Goal: Find specific page/section: Find specific page/section

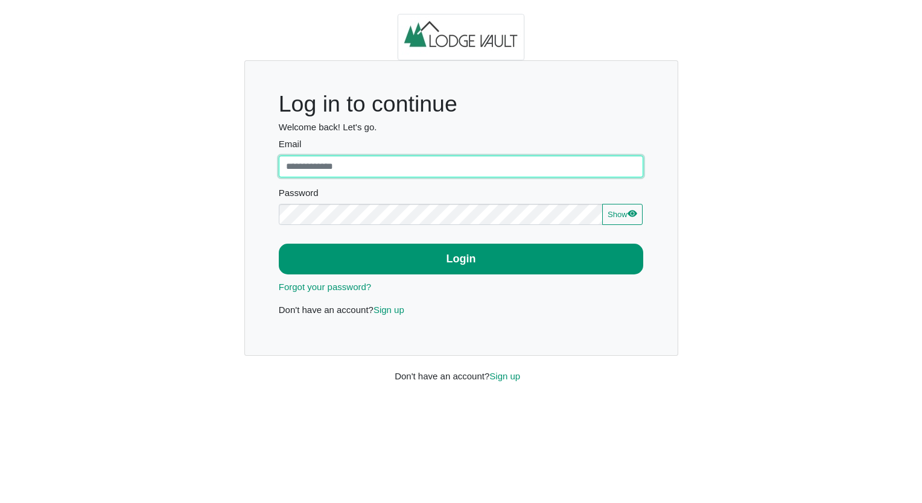
click at [392, 156] on input "Email" at bounding box center [461, 167] width 365 height 22
type input "**********"
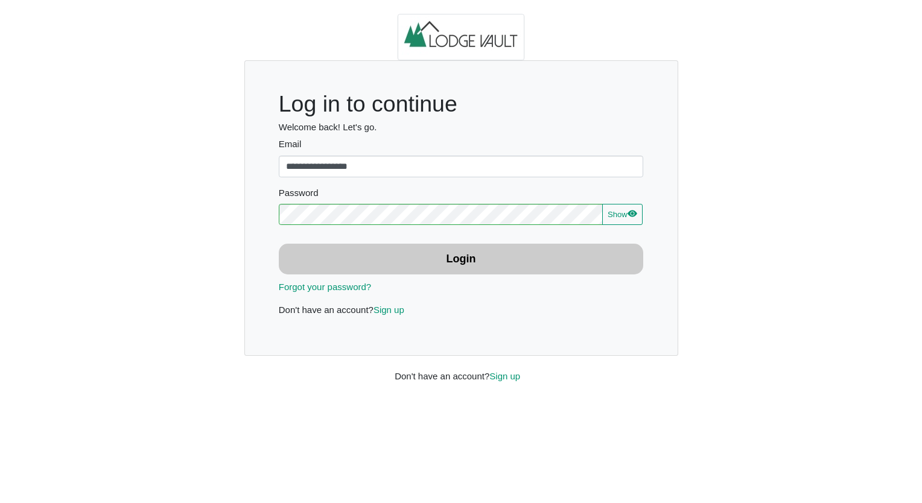
click at [427, 259] on button "Login" at bounding box center [461, 259] width 365 height 31
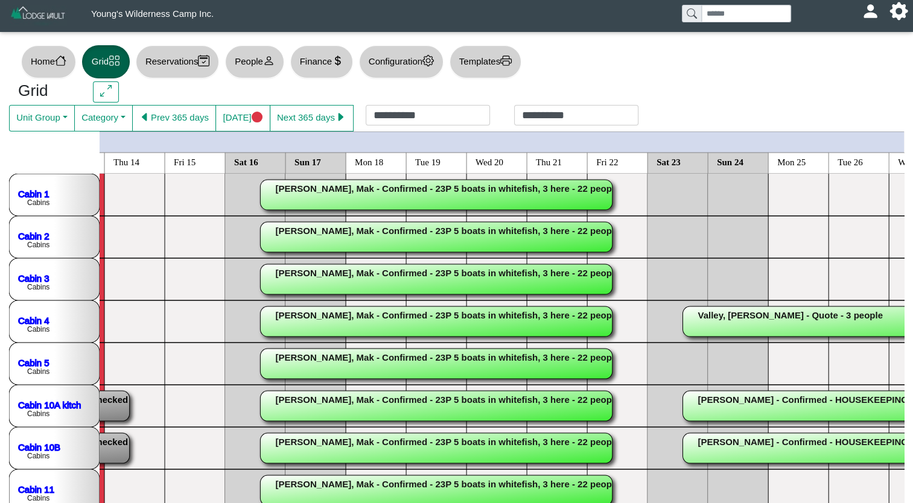
scroll to position [0, 120]
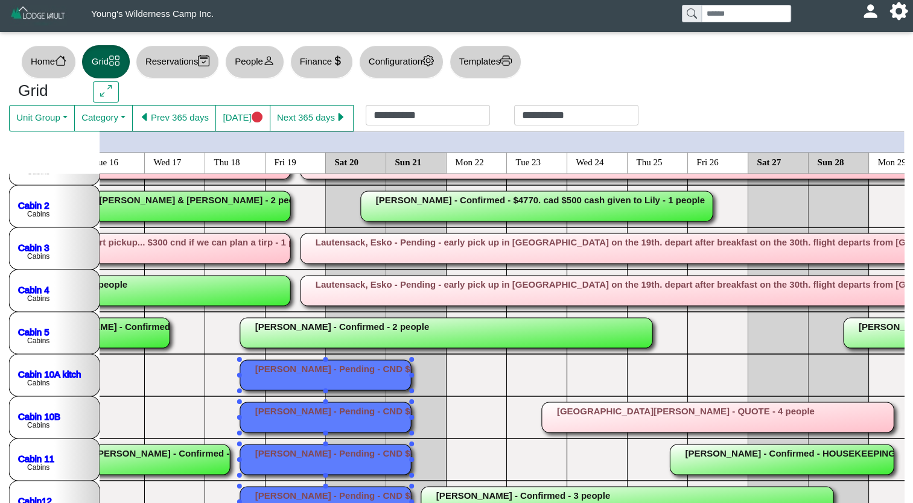
click at [360, 410] on rect at bounding box center [324, 417] width 171 height 30
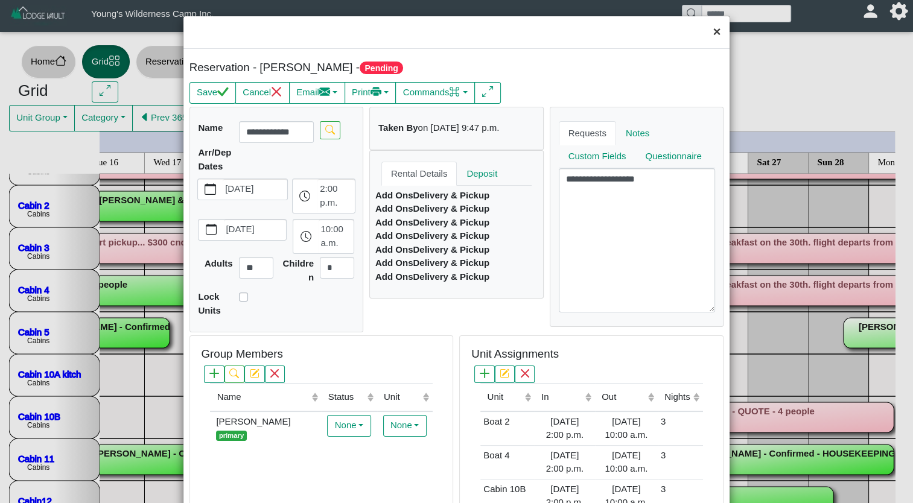
click at [704, 33] on button "×" at bounding box center [716, 32] width 26 height 32
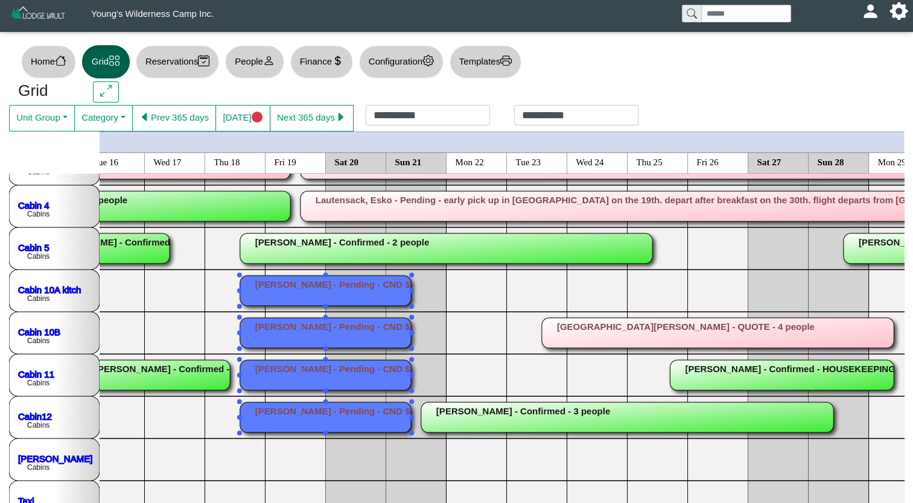
click at [393, 331] on rect at bounding box center [324, 333] width 171 height 30
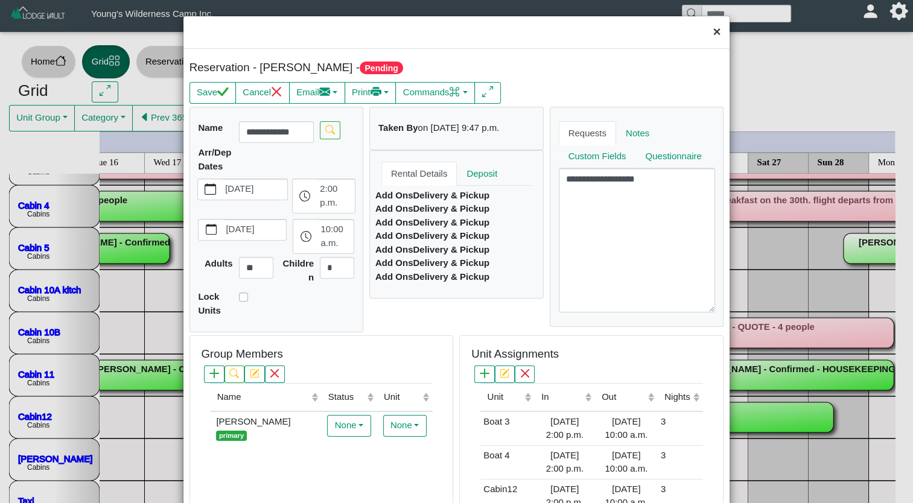
click at [707, 35] on button "×" at bounding box center [716, 32] width 26 height 32
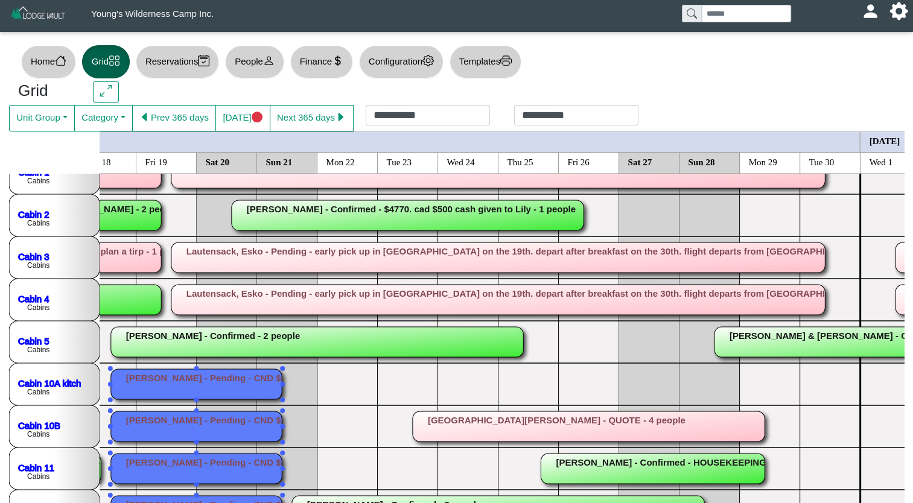
click at [627, 426] on rect at bounding box center [588, 426] width 352 height 30
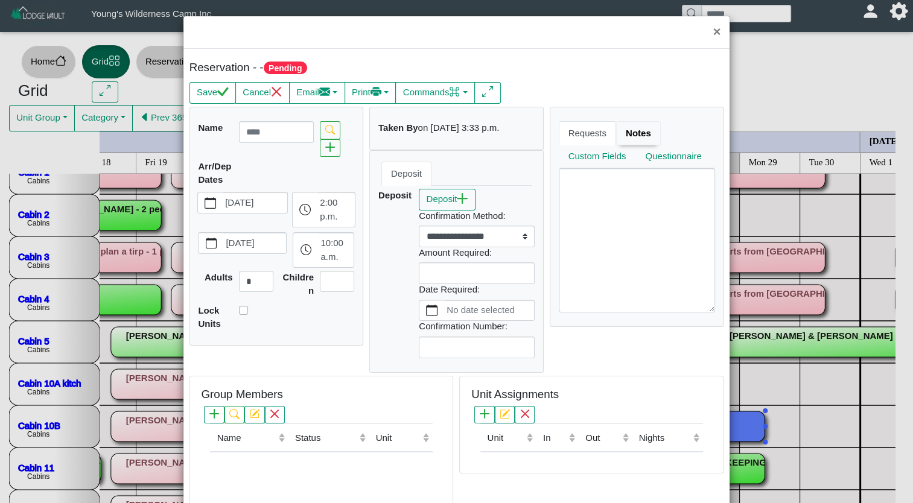
click at [622, 133] on link "Notes" at bounding box center [638, 133] width 45 height 24
click at [706, 32] on button "×" at bounding box center [716, 32] width 26 height 32
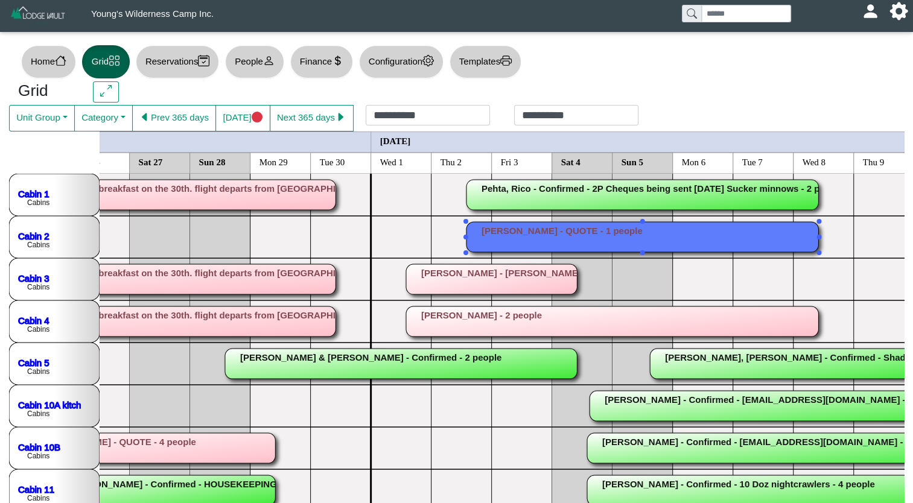
click at [735, 239] on rect at bounding box center [642, 237] width 352 height 30
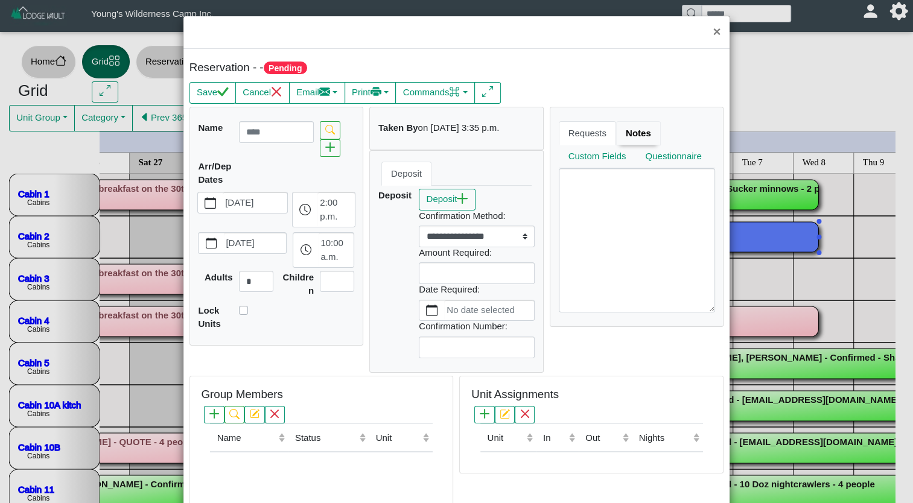
click at [628, 132] on link "Notes" at bounding box center [638, 133] width 45 height 24
click at [706, 33] on button "×" at bounding box center [716, 32] width 26 height 32
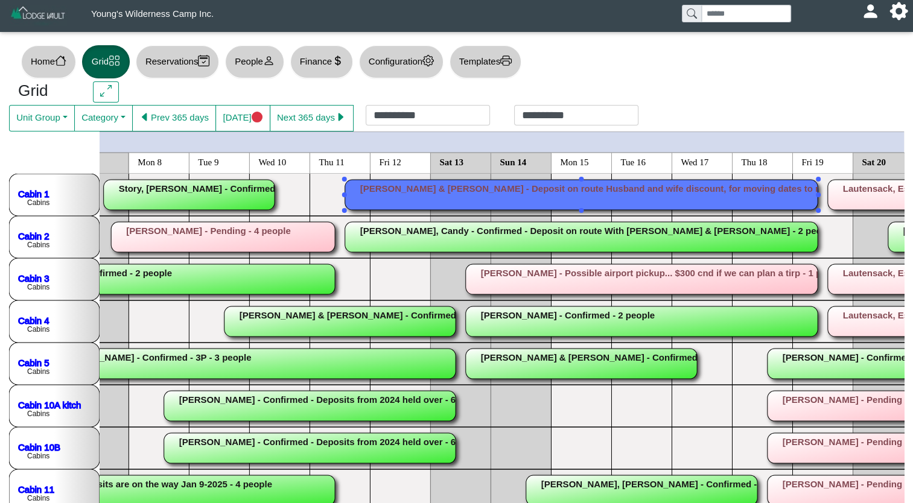
click at [661, 189] on rect at bounding box center [580, 195] width 472 height 30
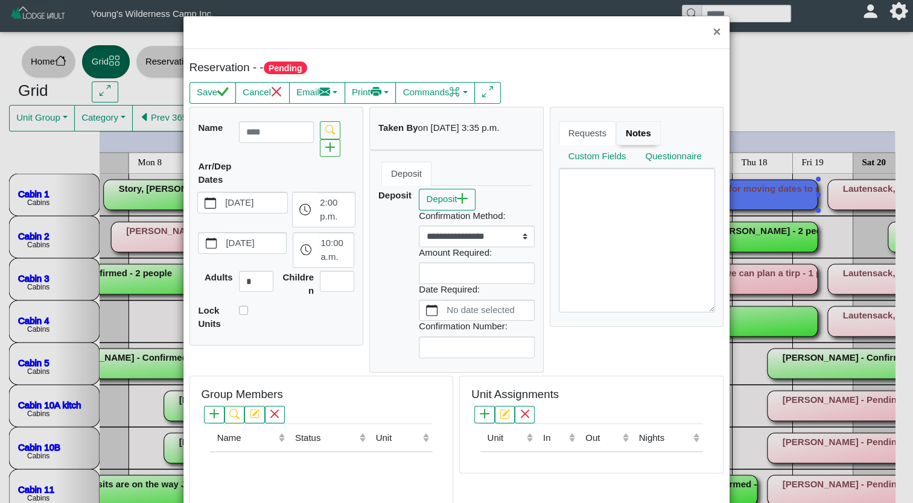
click at [622, 138] on link "Notes" at bounding box center [638, 133] width 45 height 24
click at [704, 33] on button "×" at bounding box center [716, 32] width 26 height 32
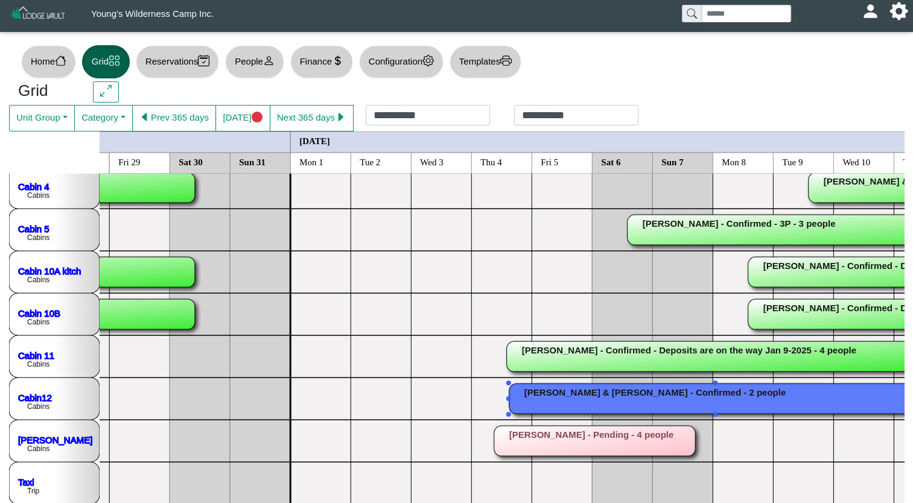
click at [551, 397] on rect at bounding box center [715, 399] width 412 height 30
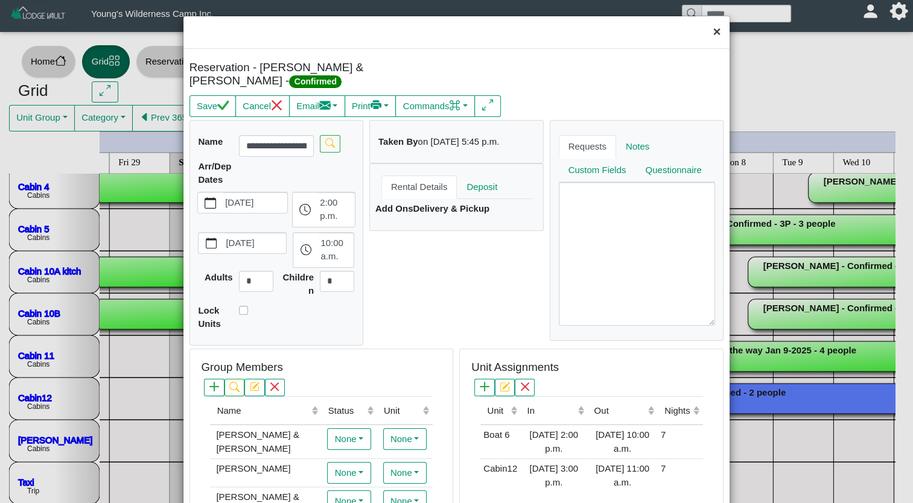
click at [709, 33] on button "×" at bounding box center [716, 32] width 26 height 32
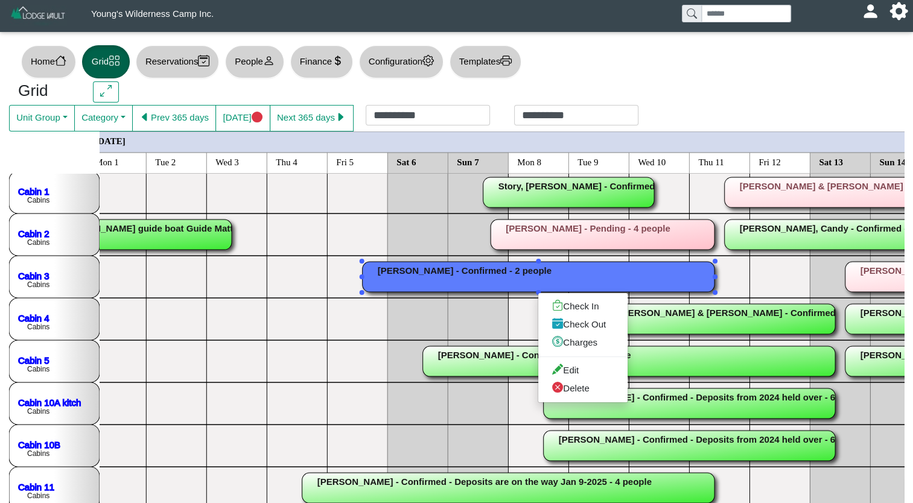
click at [475, 274] on rect at bounding box center [538, 277] width 352 height 30
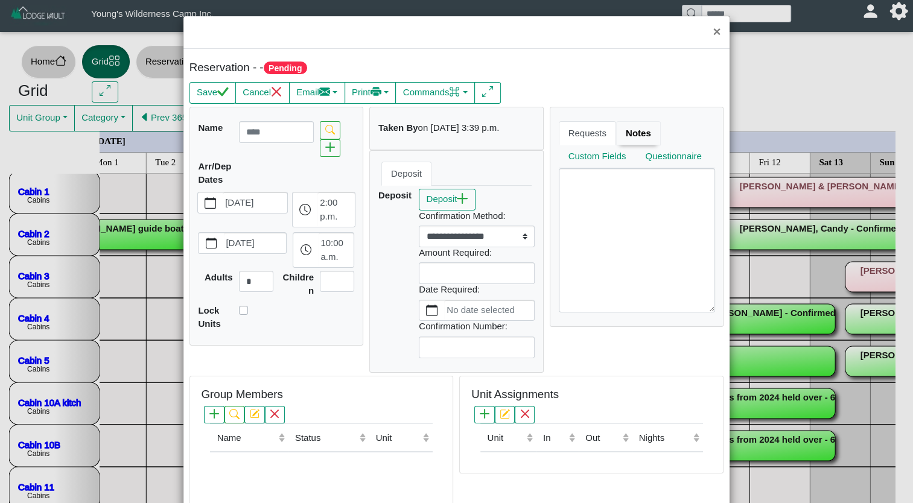
click at [630, 135] on link "Notes" at bounding box center [638, 133] width 45 height 24
click at [709, 34] on button "×" at bounding box center [716, 32] width 26 height 32
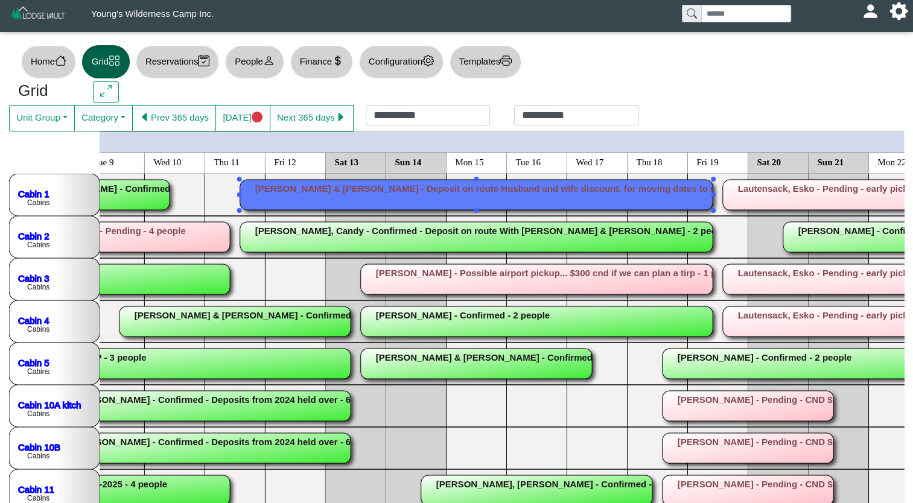
click at [631, 185] on rect at bounding box center [475, 195] width 472 height 30
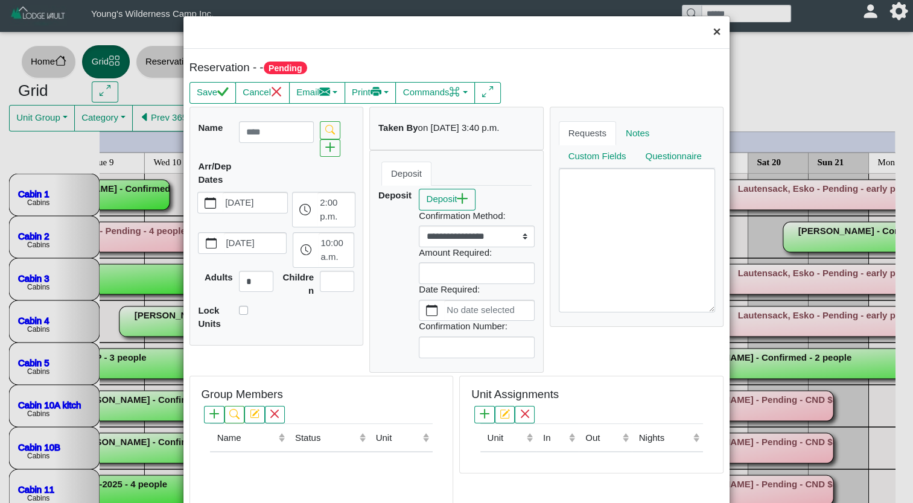
click at [710, 33] on button "×" at bounding box center [716, 32] width 26 height 32
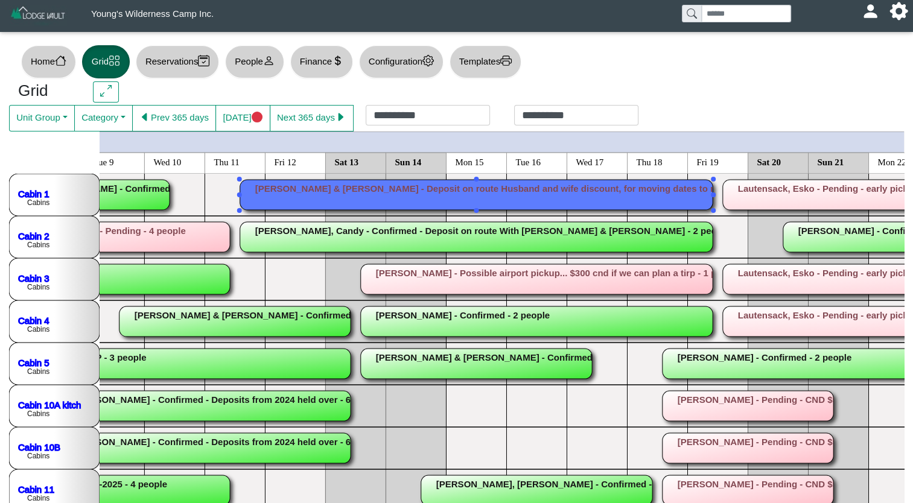
click at [667, 283] on rect at bounding box center [536, 279] width 352 height 30
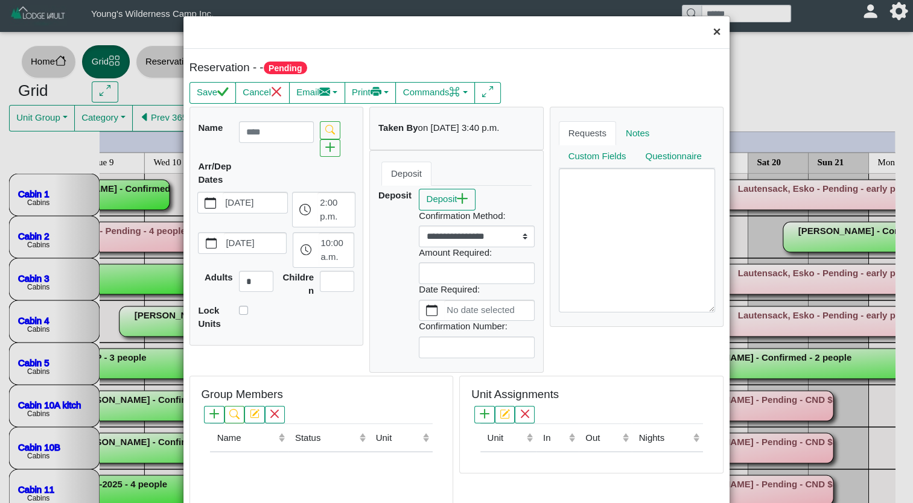
click at [707, 30] on button "×" at bounding box center [716, 32] width 26 height 32
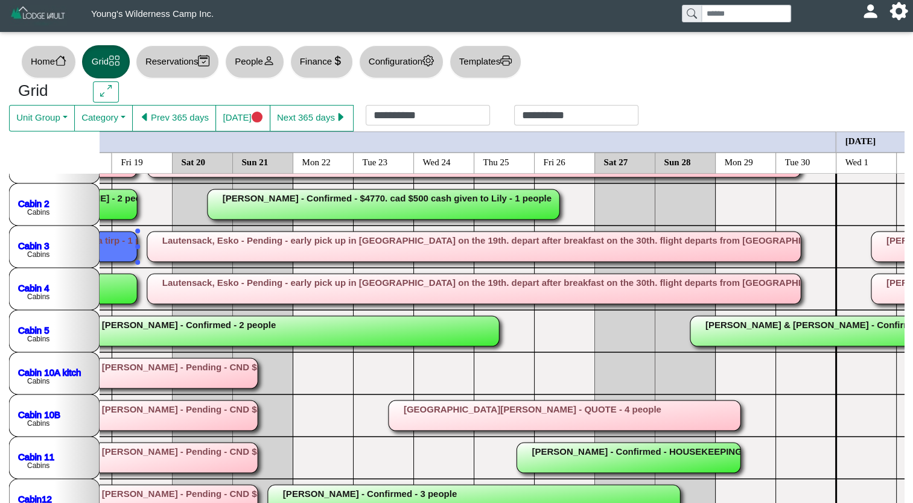
click at [691, 288] on rect at bounding box center [473, 289] width 653 height 30
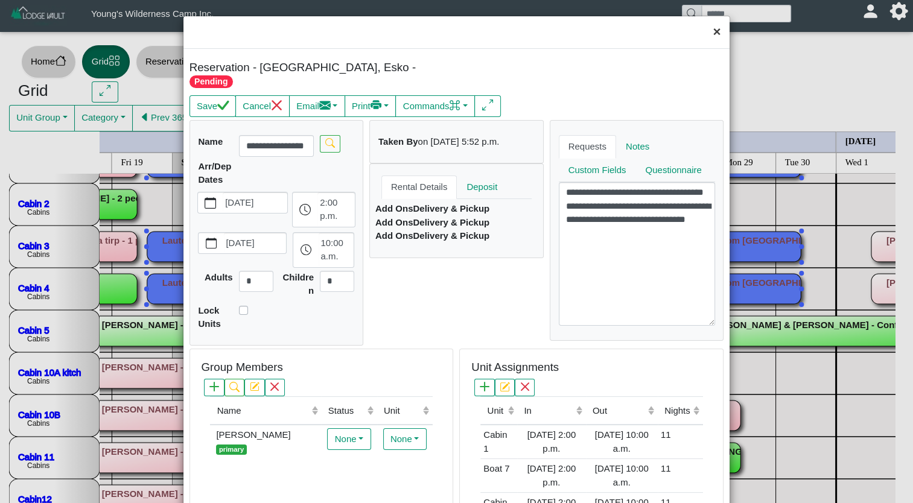
click at [706, 30] on button "×" at bounding box center [716, 32] width 26 height 32
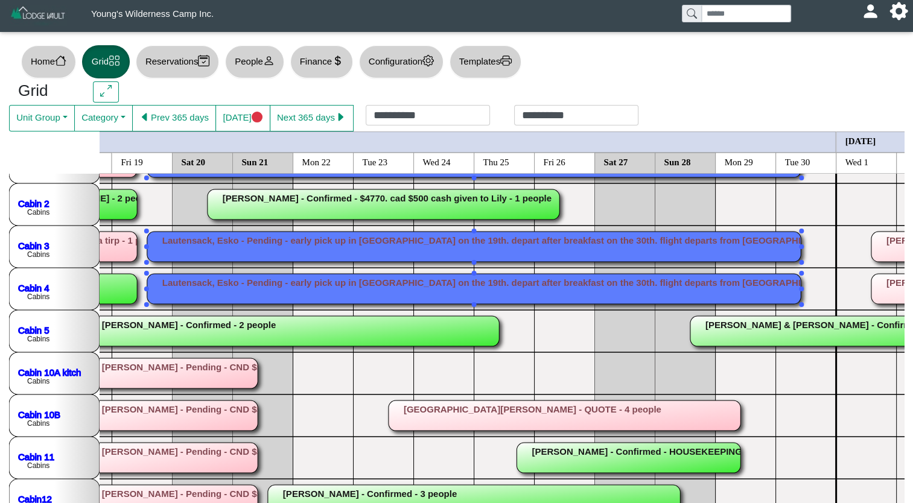
click at [706, 30] on div at bounding box center [736, 16] width 128 height 32
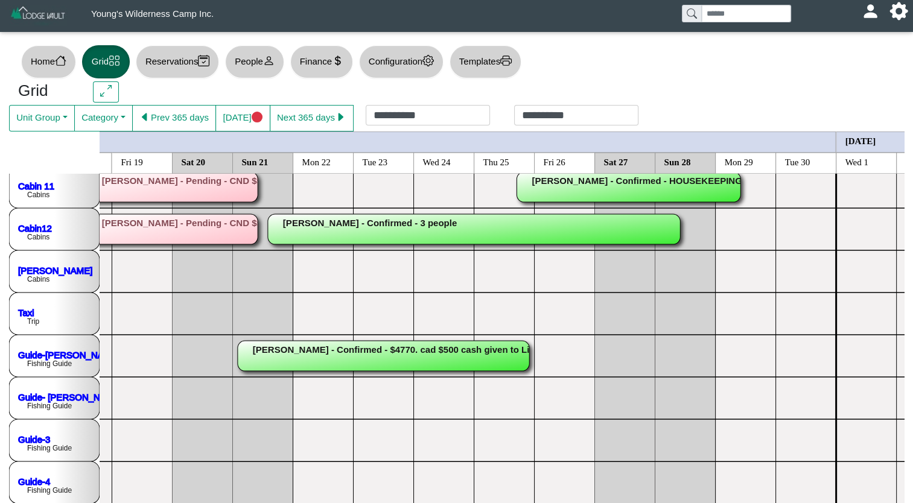
scroll to position [291, 2280]
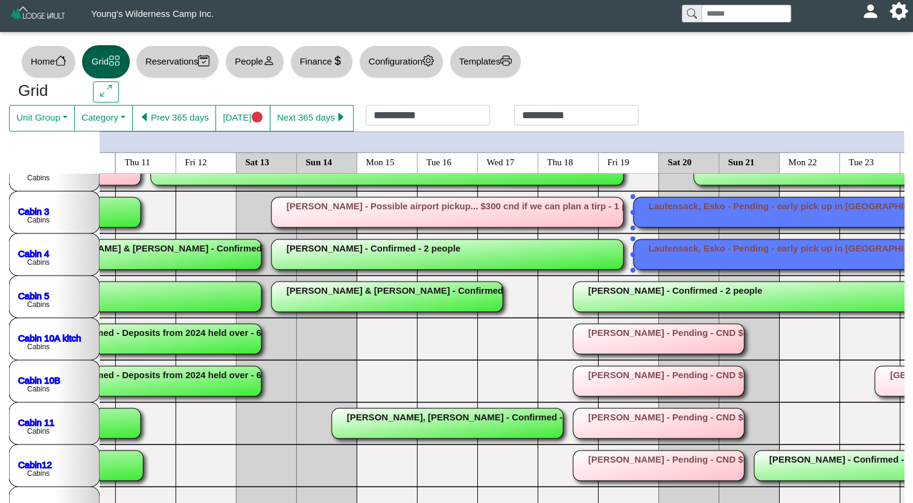
drag, startPoint x: 796, startPoint y: 0, endPoint x: 651, endPoint y: 52, distance: 154.5
click at [651, 52] on div "Home Grid Reservations People Finance Configuration Templates" at bounding box center [456, 61] width 894 height 39
drag, startPoint x: 578, startPoint y: 2, endPoint x: 773, endPoint y: 64, distance: 204.5
